Goal: Navigation & Orientation: Understand site structure

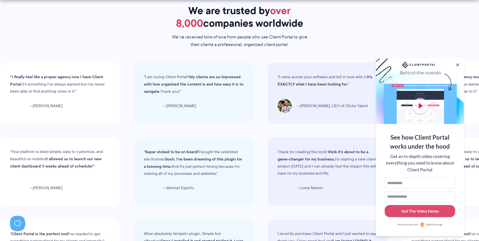
scroll to position [1567, 0]
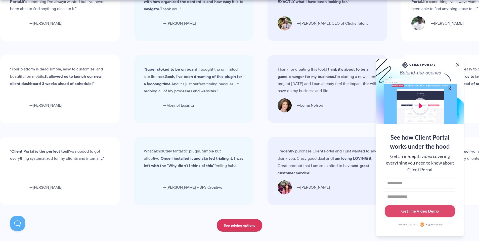
click at [458, 63] on button at bounding box center [457, 65] width 6 height 6
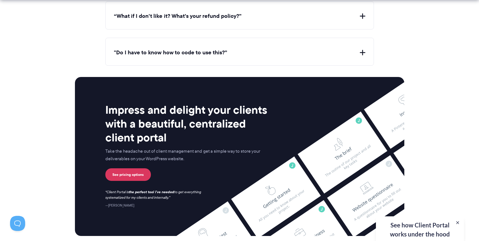
scroll to position [2069, 0]
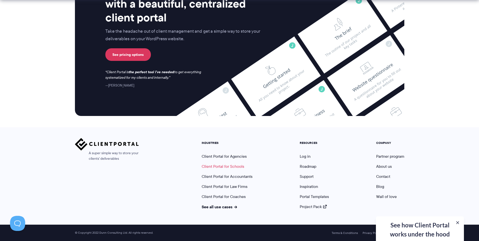
click at [221, 167] on link "Client Portal for Schools" at bounding box center [222, 166] width 42 height 6
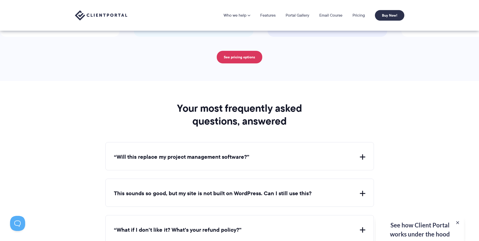
scroll to position [1416, 0]
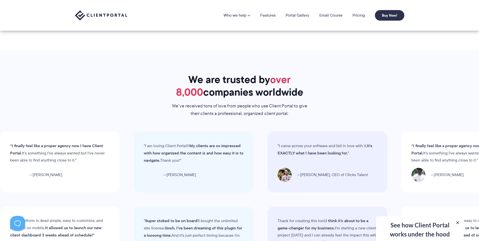
click at [99, 18] on img at bounding box center [101, 15] width 52 height 10
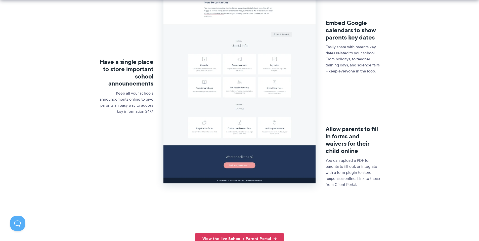
scroll to position [182, 0]
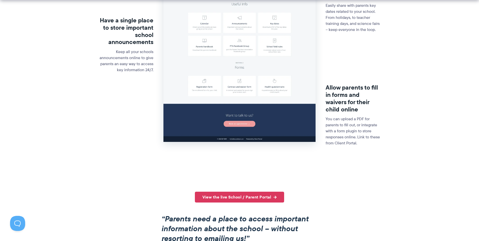
drag, startPoint x: 208, startPoint y: 96, endPoint x: 204, endPoint y: 95, distance: 3.4
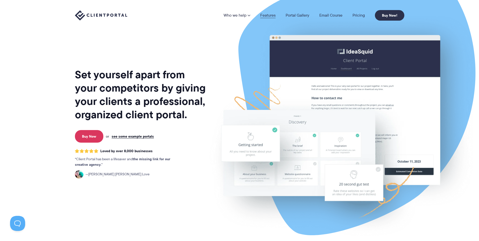
click at [274, 14] on link "Features" at bounding box center [267, 15] width 15 height 4
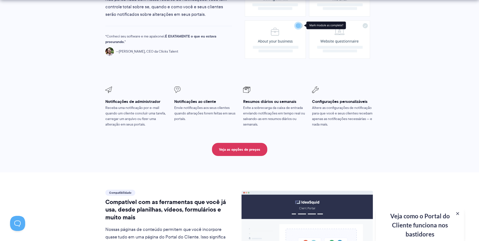
scroll to position [424, 0]
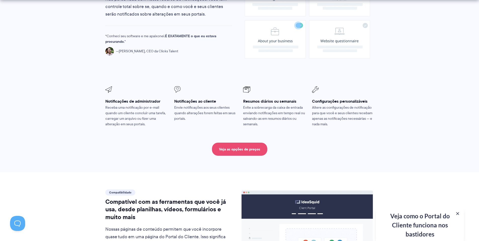
click at [234, 147] on font "Veja as opções de preços" at bounding box center [239, 149] width 41 height 6
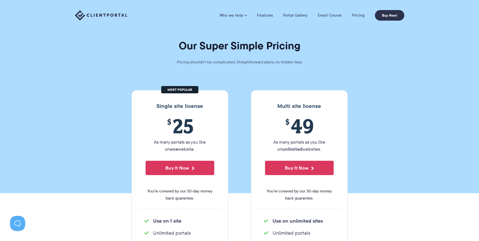
click at [105, 14] on img at bounding box center [101, 15] width 52 height 10
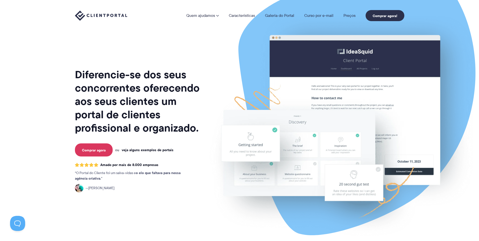
click at [148, 151] on font "veja alguns exemplos de portais" at bounding box center [148, 150] width 52 height 6
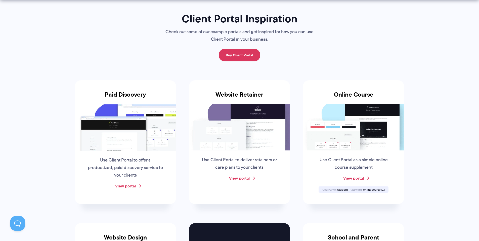
scroll to position [46, 0]
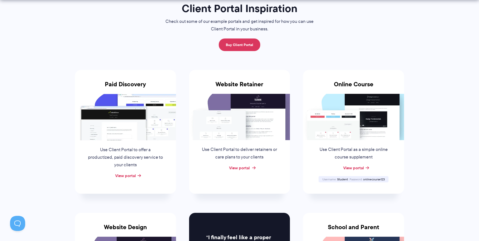
click at [238, 167] on link "View portal" at bounding box center [239, 168] width 21 height 6
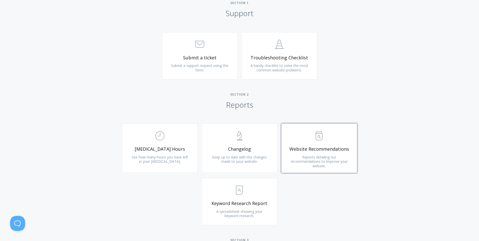
scroll to position [251, 0]
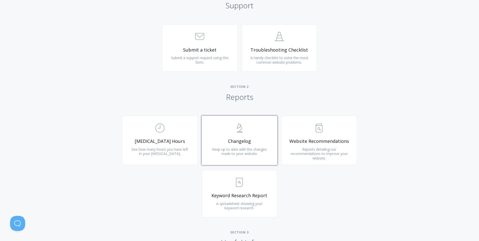
click at [243, 139] on span "Changelog" at bounding box center [239, 141] width 60 height 6
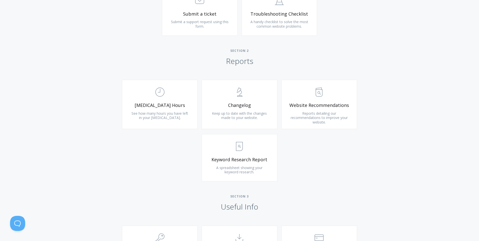
scroll to position [287, 0]
click at [310, 97] on span ".st0{fill:none;stroke:#000000;stroke-width:2;stroke-miterlimit:10;} Untitled-13" at bounding box center [319, 91] width 60 height 15
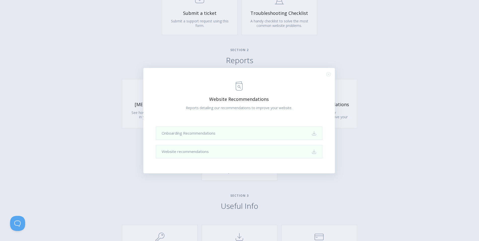
drag, startPoint x: 326, startPoint y: 73, endPoint x: 323, endPoint y: 75, distance: 3.6
click at [326, 73] on icon ".st0{fill:none;stroke:#000000;stroke-width:2;stroke-miterlimit:10;} Close" at bounding box center [328, 74] width 4 height 4
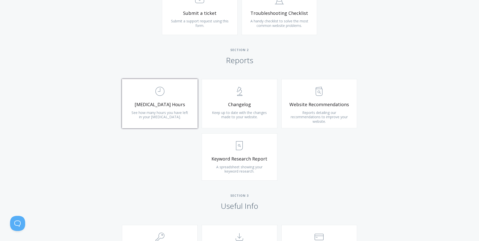
click at [182, 98] on span ".st0{fill:none;stroke:#000000;stroke-width:2;stroke-miterlimit:10;} Untitled-18" at bounding box center [160, 91] width 60 height 15
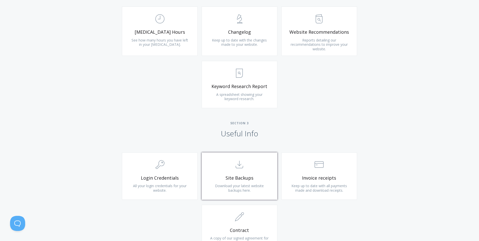
scroll to position [474, 0]
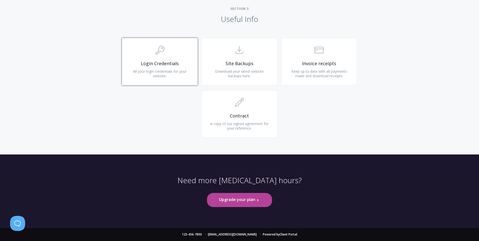
click at [167, 68] on link ".cls-1{fill:none;stroke:#000;stroke-miterlimit:10;stroke-width:2px;} 1. General…" at bounding box center [160, 61] width 76 height 47
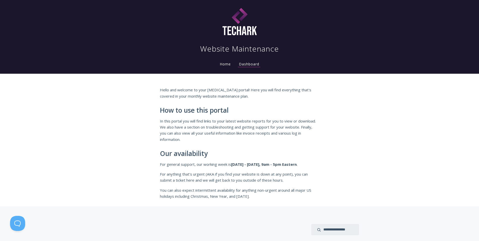
scroll to position [0, 0]
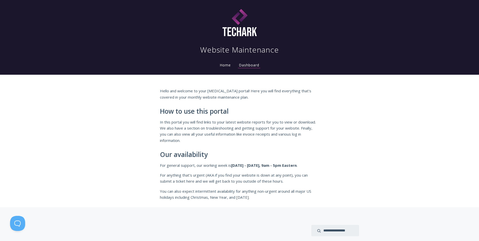
click at [221, 65] on link "Home" at bounding box center [225, 65] width 13 height 5
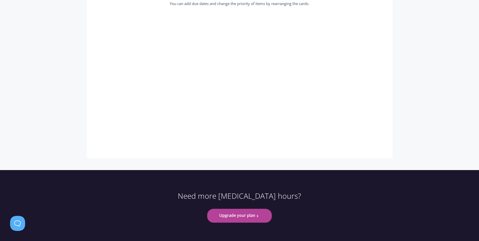
scroll to position [142, 0]
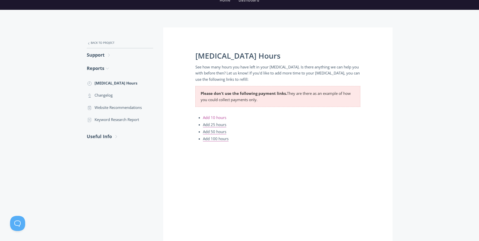
click at [215, 120] on link "Add 10 hours" at bounding box center [214, 117] width 23 height 5
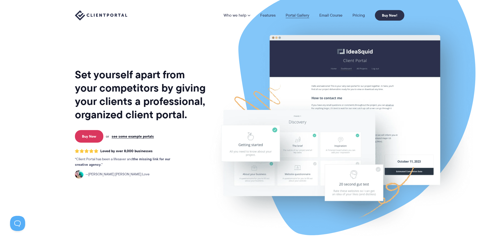
click at [299, 16] on link "Portal Gallery" at bounding box center [297, 15] width 24 height 4
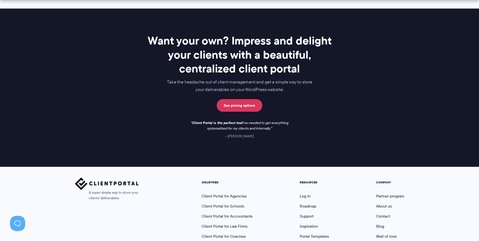
scroll to position [720, 0]
